Goal: Task Accomplishment & Management: Manage account settings

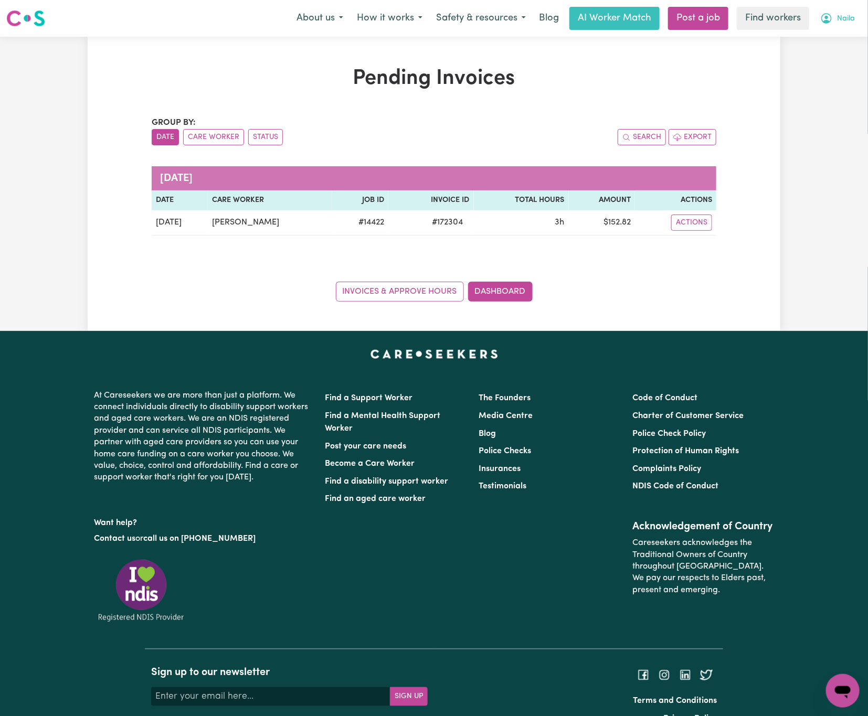
click at [838, 18] on span "Naila" at bounding box center [846, 19] width 18 height 12
click at [829, 54] on link "Logout" at bounding box center [819, 60] width 83 height 20
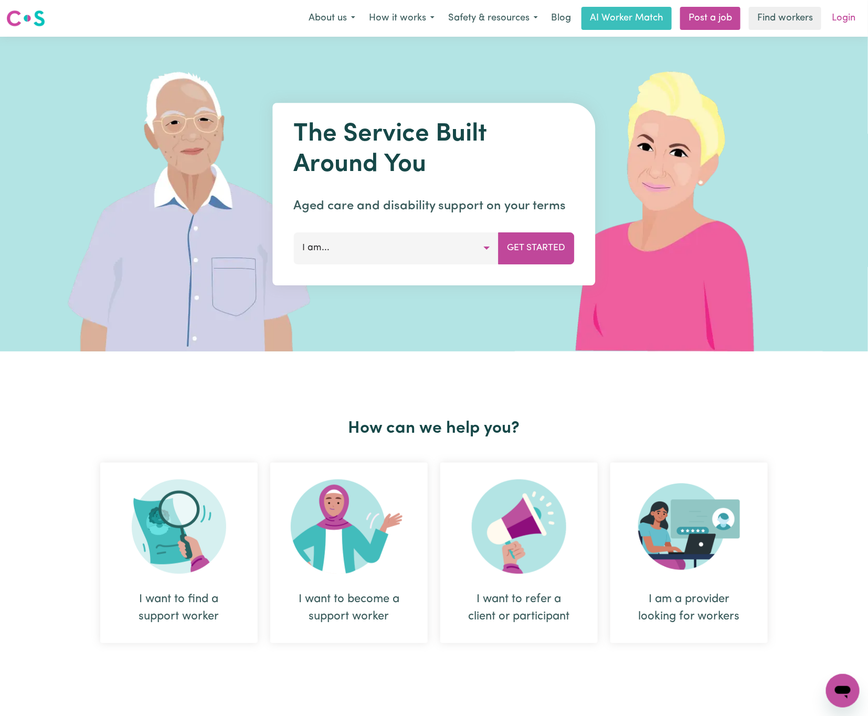
click at [840, 21] on link "Login" at bounding box center [844, 18] width 36 height 23
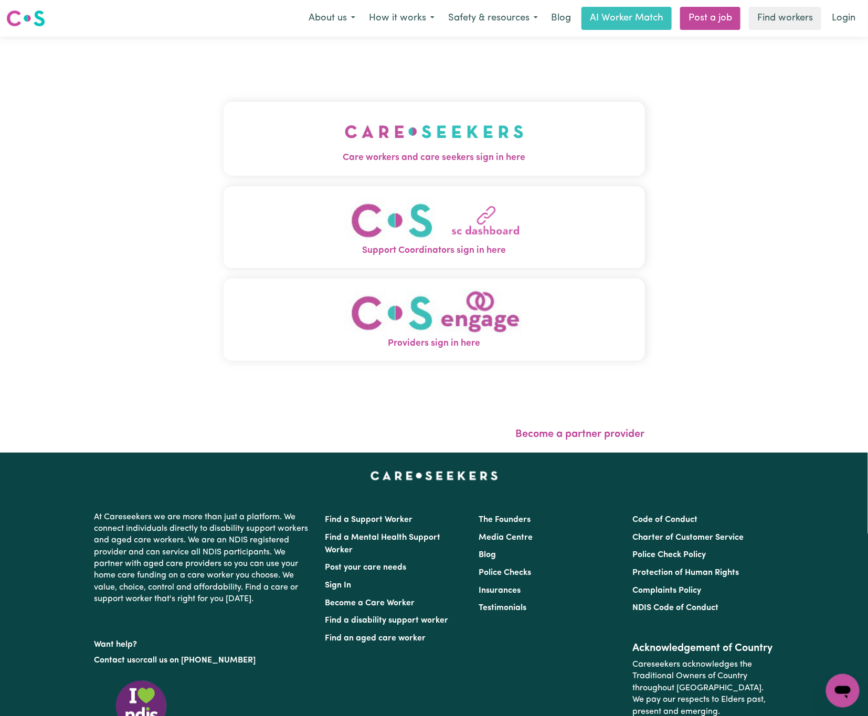
click at [351, 115] on img "Care workers and care seekers sign in here" at bounding box center [434, 131] width 179 height 39
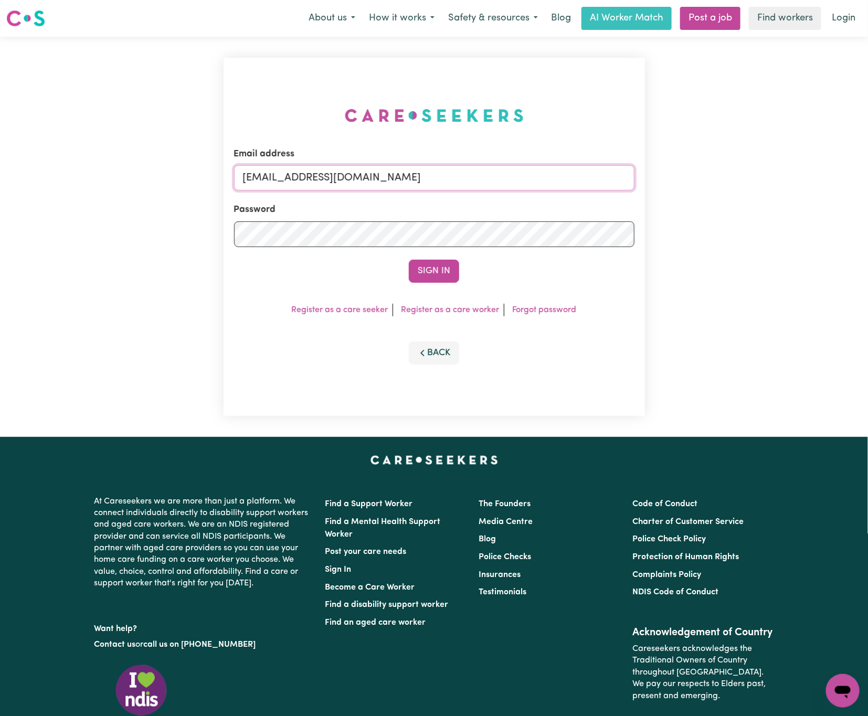
drag, startPoint x: 300, startPoint y: 176, endPoint x: 629, endPoint y: 178, distance: 329.1
click at [629, 178] on input "[EMAIL_ADDRESS][DOMAIN_NAME]" at bounding box center [434, 177] width 400 height 25
paste input "[EMAIL_ADDRESS][DOMAIN_NAME]"
type input "superuser~[EMAIL_ADDRESS][DOMAIN_NAME]"
click at [409, 260] on button "Sign In" at bounding box center [434, 271] width 50 height 23
